Goal: Transaction & Acquisition: Purchase product/service

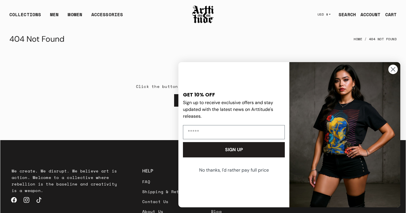
click at [209, 29] on site-header "COLLECTIONS ARTT Original Collection Caravaggio Collection IED Collection Cova …" at bounding box center [202, 14] width 405 height 29
click at [204, 18] on img at bounding box center [203, 14] width 23 height 19
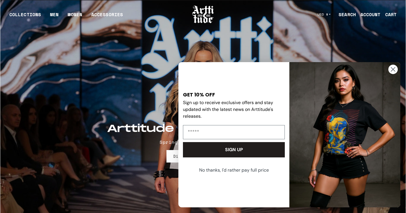
click at [390, 72] on circle "Close dialog" at bounding box center [392, 69] width 9 height 9
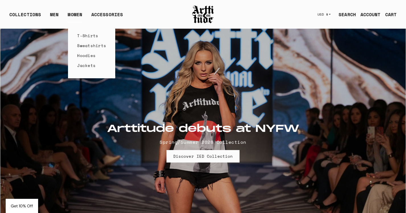
click at [76, 16] on link "WOMEN" at bounding box center [75, 16] width 14 height 11
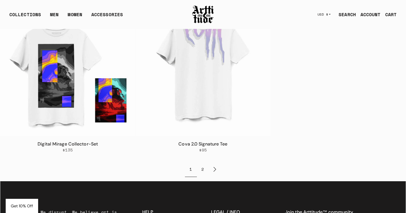
scroll to position [2599, 0]
